Goal: Task Accomplishment & Management: Use online tool/utility

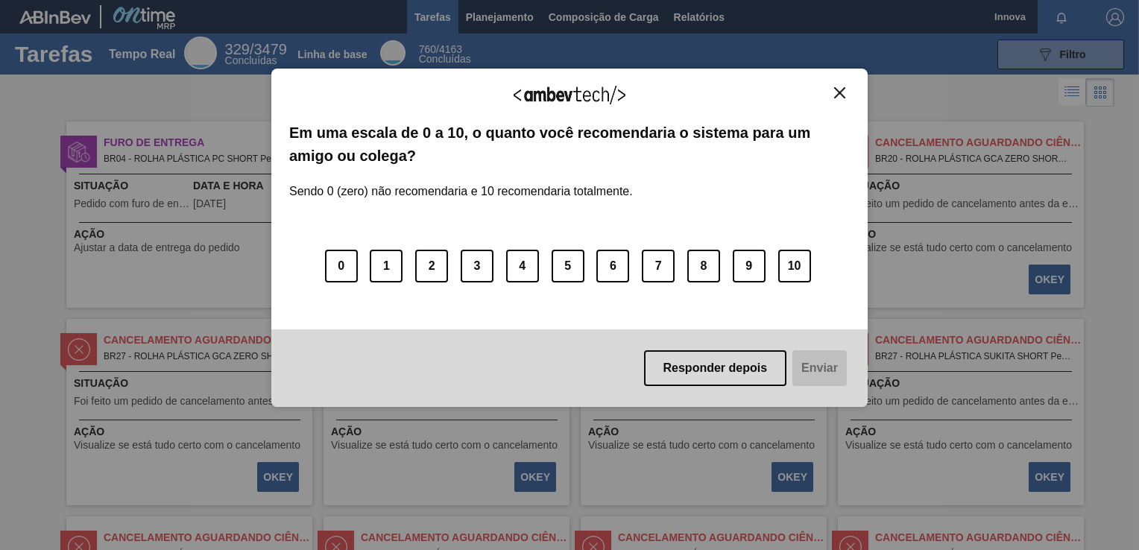
drag, startPoint x: 487, startPoint y: 40, endPoint x: 488, endPoint y: 18, distance: 21.6
click at [488, 18] on div "Agradecemos seu feedback! Em uma escala de 0 a 10, o quanto você recomendaria o…" at bounding box center [569, 238] width 597 height 509
click at [838, 86] on div "Agradecemos seu feedback! Em uma escala de 0 a 10, o quanto você recomendaria o…" at bounding box center [569, 238] width 597 height 339
click at [838, 89] on img "Fechar" at bounding box center [839, 92] width 11 height 11
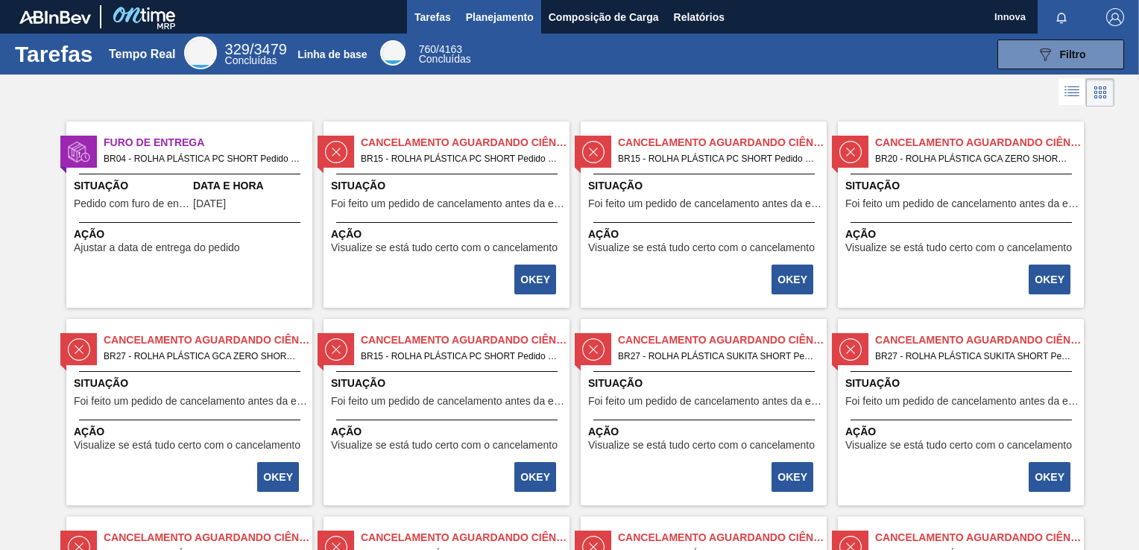
click at [500, 19] on span "Planejamento" at bounding box center [500, 17] width 68 height 18
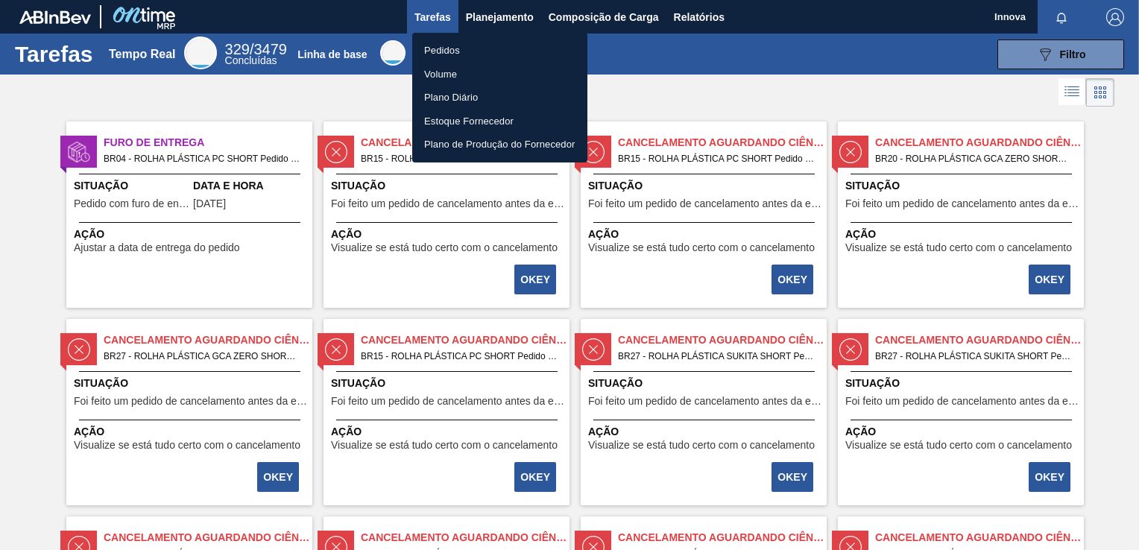
click at [467, 52] on li "Pedidos" at bounding box center [499, 51] width 175 height 24
